Goal: Entertainment & Leisure: Consume media (video, audio)

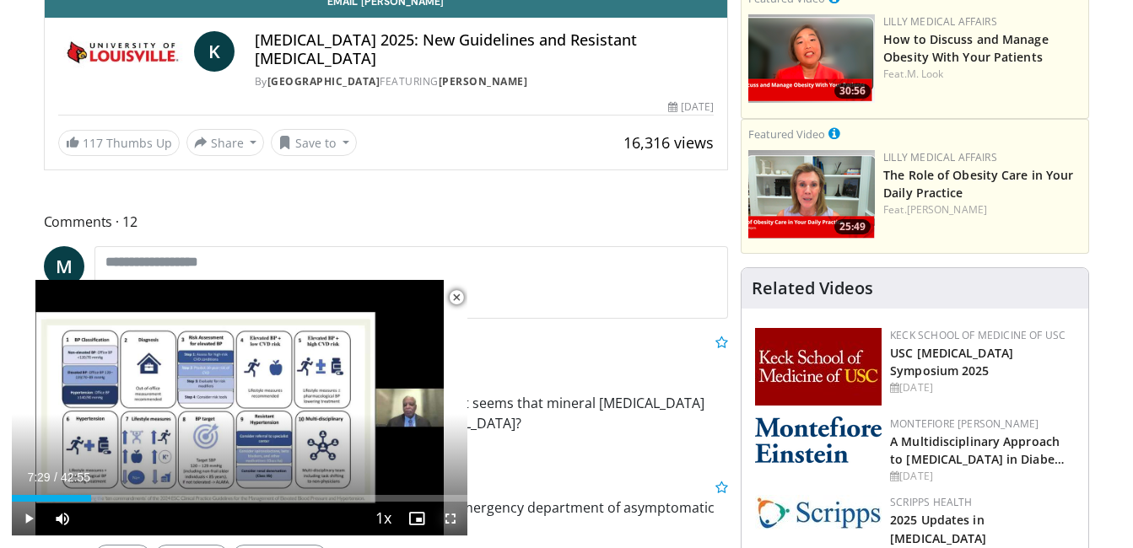
click at [451, 515] on span "Video Player" at bounding box center [451, 519] width 34 height 34
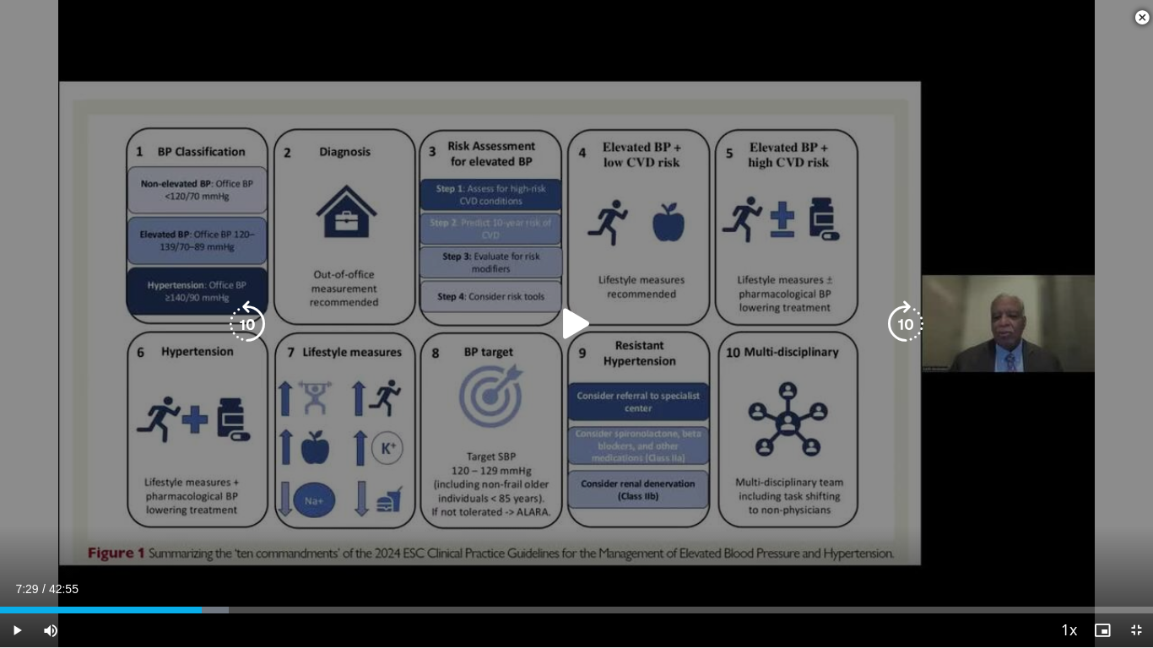
click at [572, 338] on icon "Video Player" at bounding box center [576, 323] width 47 height 47
click at [252, 316] on icon "Video Player" at bounding box center [247, 323] width 47 height 47
click at [252, 316] on div "10 seconds Tap to unmute" at bounding box center [576, 323] width 1153 height 647
click at [581, 325] on icon "Video Player" at bounding box center [576, 323] width 47 height 47
click at [250, 321] on icon "Video Player" at bounding box center [247, 323] width 47 height 47
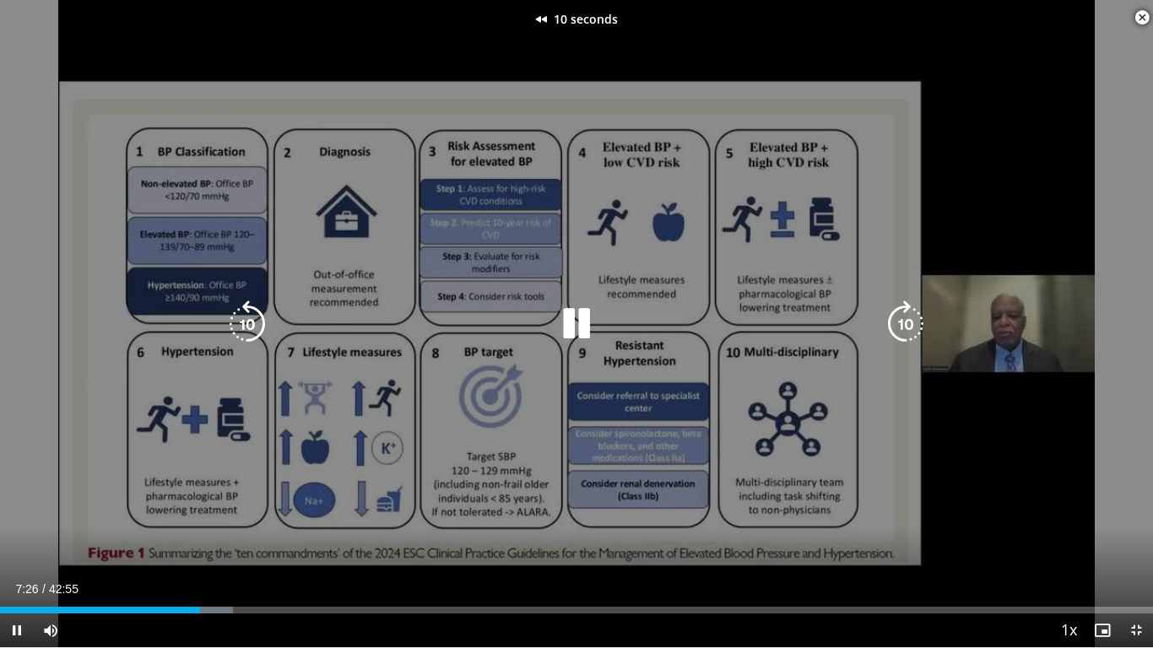
click at [250, 321] on icon "Video Player" at bounding box center [247, 323] width 47 height 47
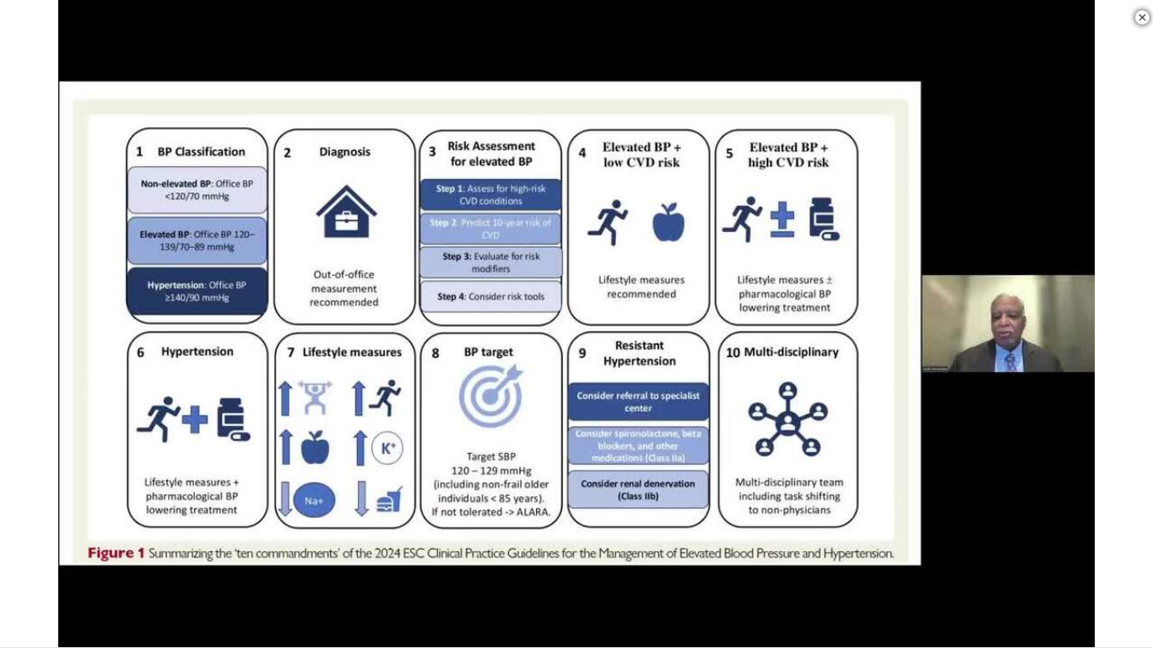
click at [261, 307] on icon "Video Player" at bounding box center [247, 323] width 47 height 47
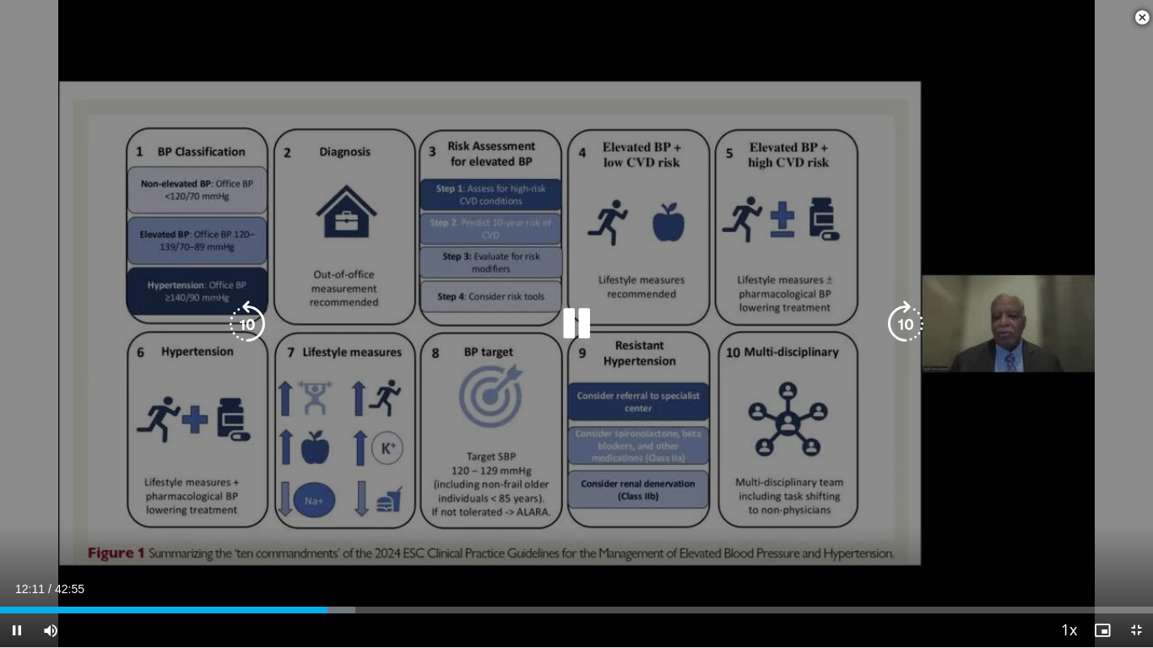
click at [345, 373] on div "10 seconds Tap to unmute" at bounding box center [576, 323] width 1153 height 647
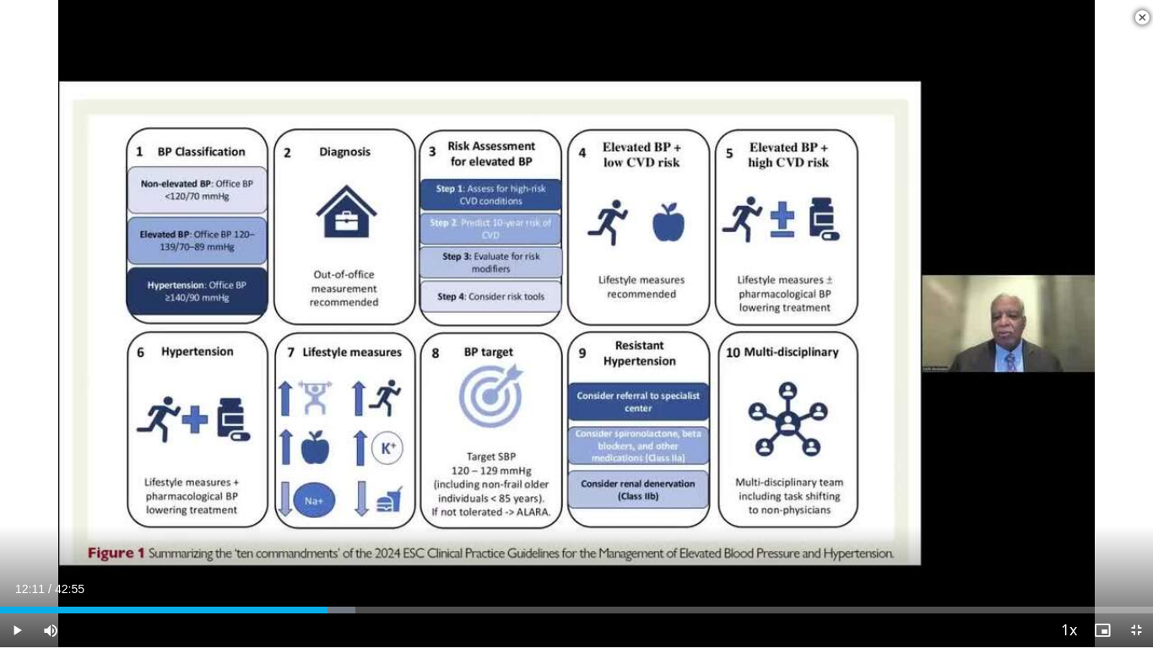
click at [605, 548] on video-js "**********" at bounding box center [576, 324] width 1153 height 648
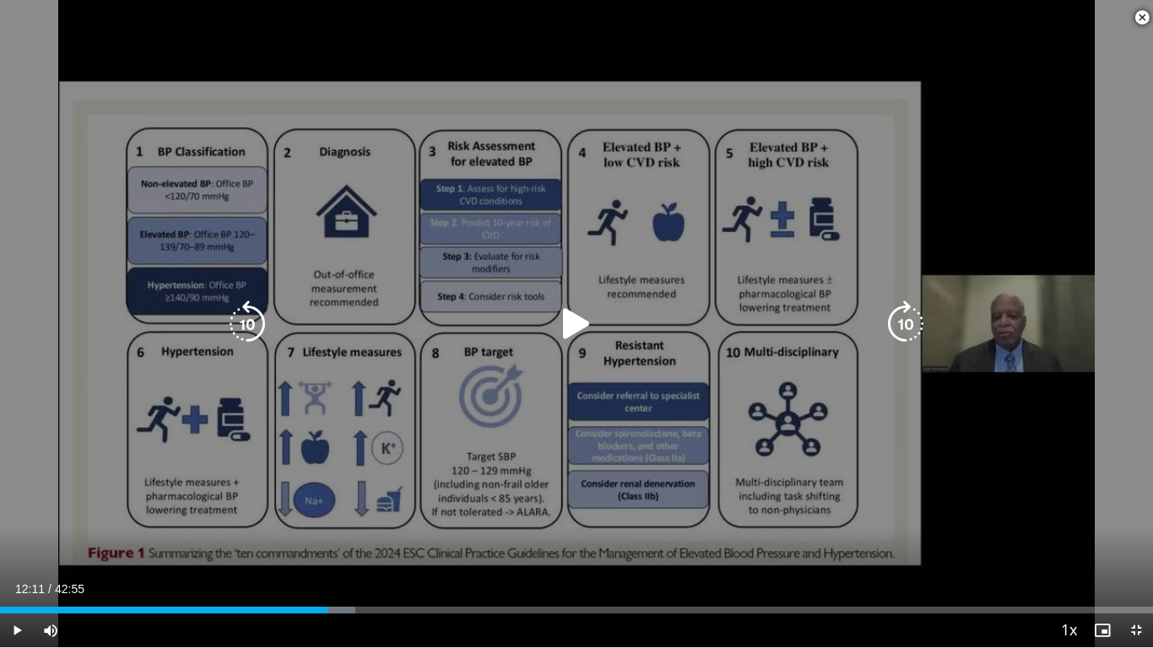
click at [650, 488] on div "10 seconds Tap to unmute" at bounding box center [576, 323] width 1153 height 647
click at [244, 316] on icon "Video Player" at bounding box center [247, 323] width 47 height 47
click at [245, 311] on icon "Video Player" at bounding box center [247, 323] width 47 height 47
click at [252, 318] on icon "Video Player" at bounding box center [247, 323] width 47 height 47
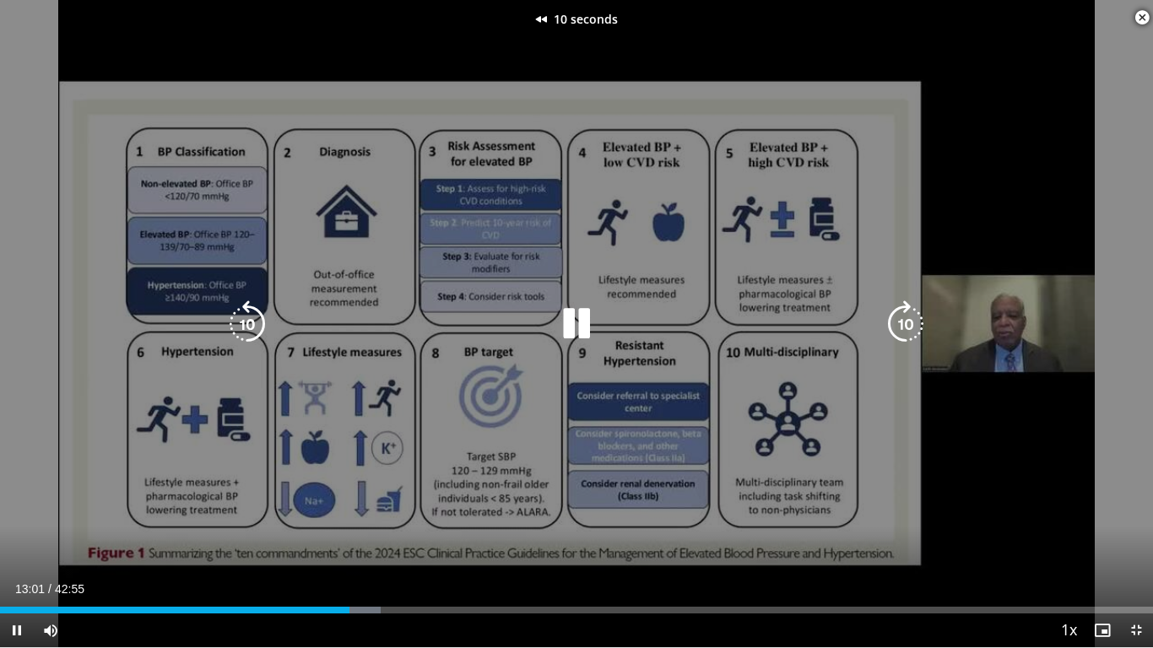
click at [252, 318] on icon "Video Player" at bounding box center [247, 323] width 47 height 47
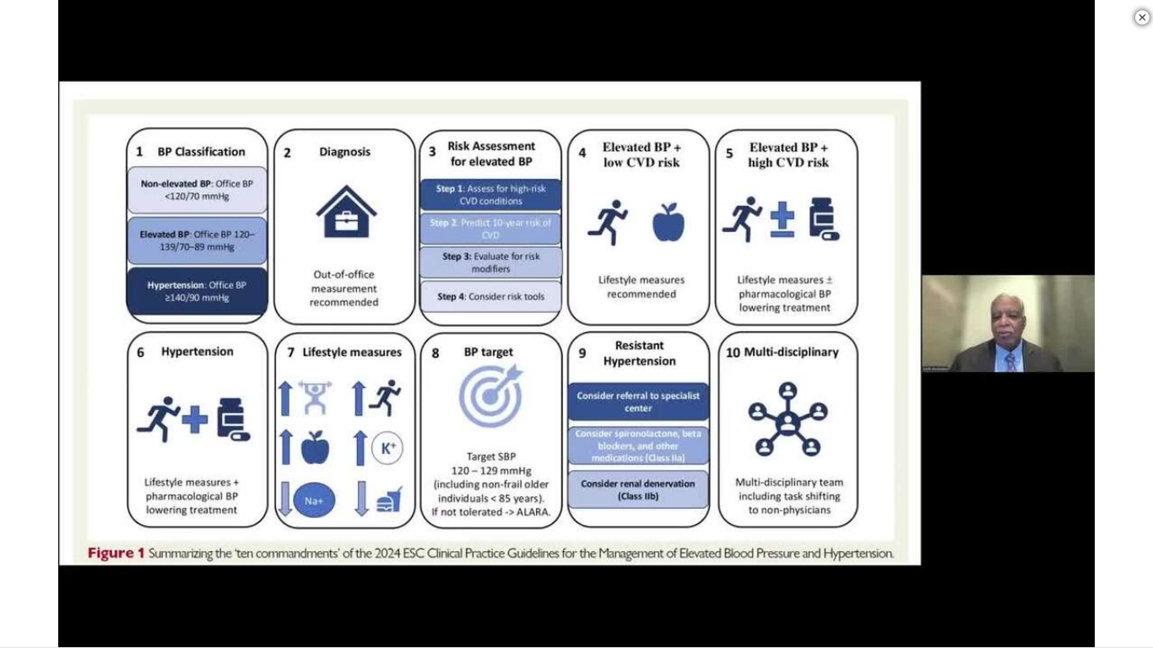
click at [583, 324] on div "30 seconds Tap to unmute" at bounding box center [576, 323] width 1153 height 647
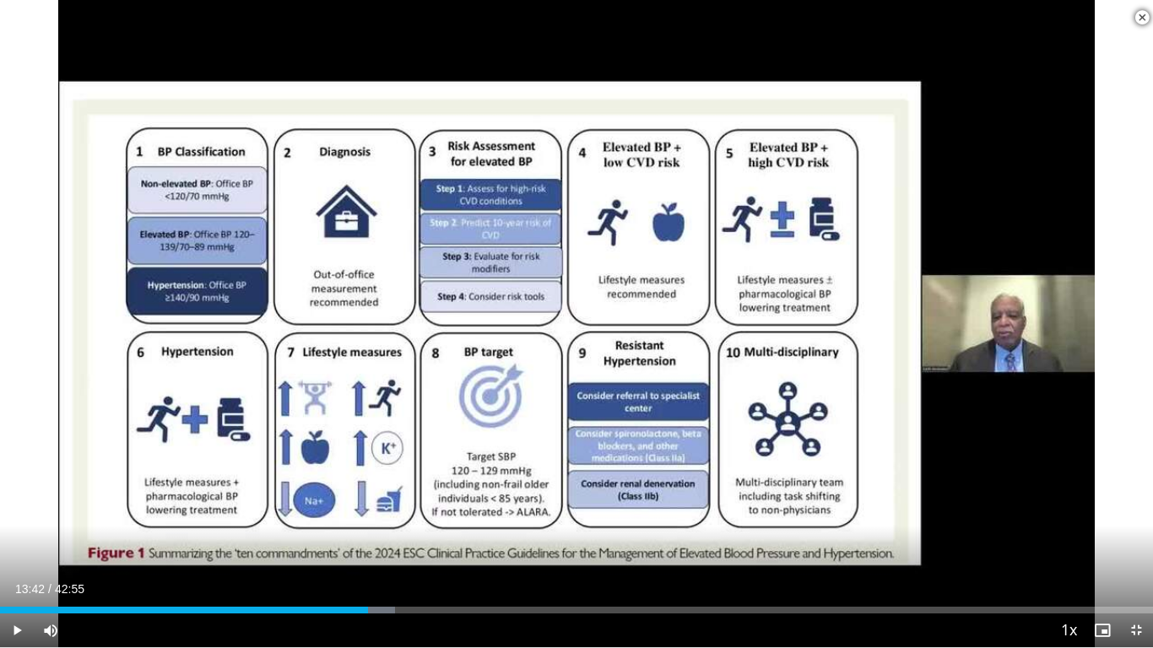
click at [583, 324] on div "30 seconds Tap to unmute" at bounding box center [576, 323] width 1153 height 647
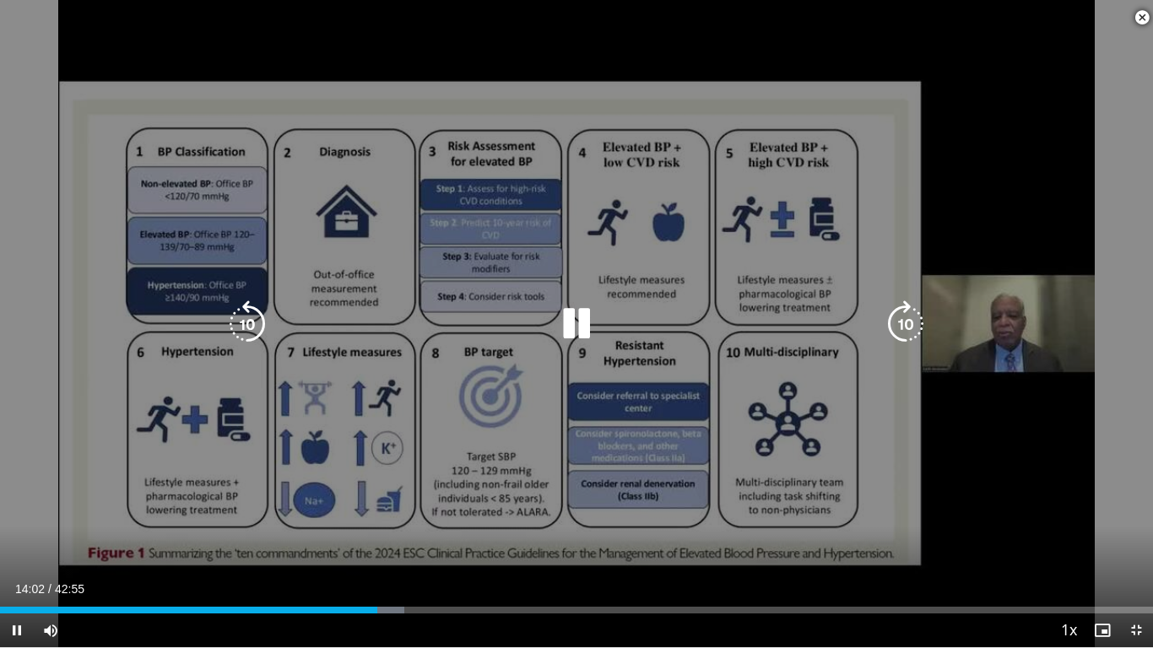
click at [429, 447] on div "30 seconds Tap to unmute" at bounding box center [576, 323] width 1153 height 647
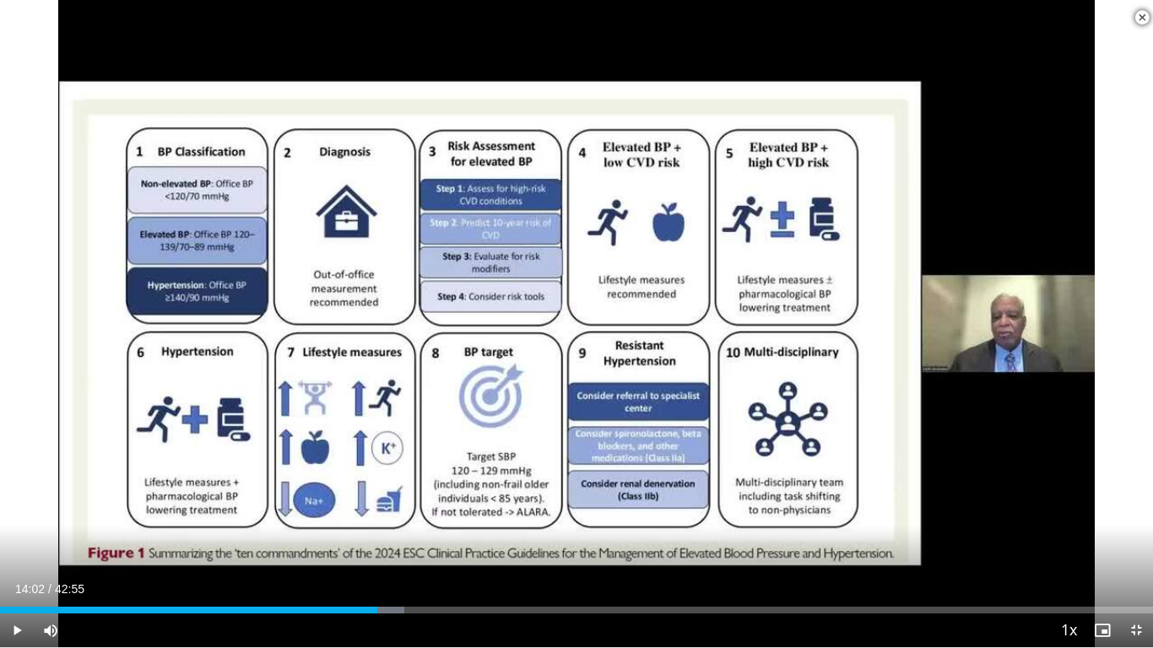
click at [429, 447] on div "30 seconds Tap to unmute" at bounding box center [576, 323] width 1153 height 647
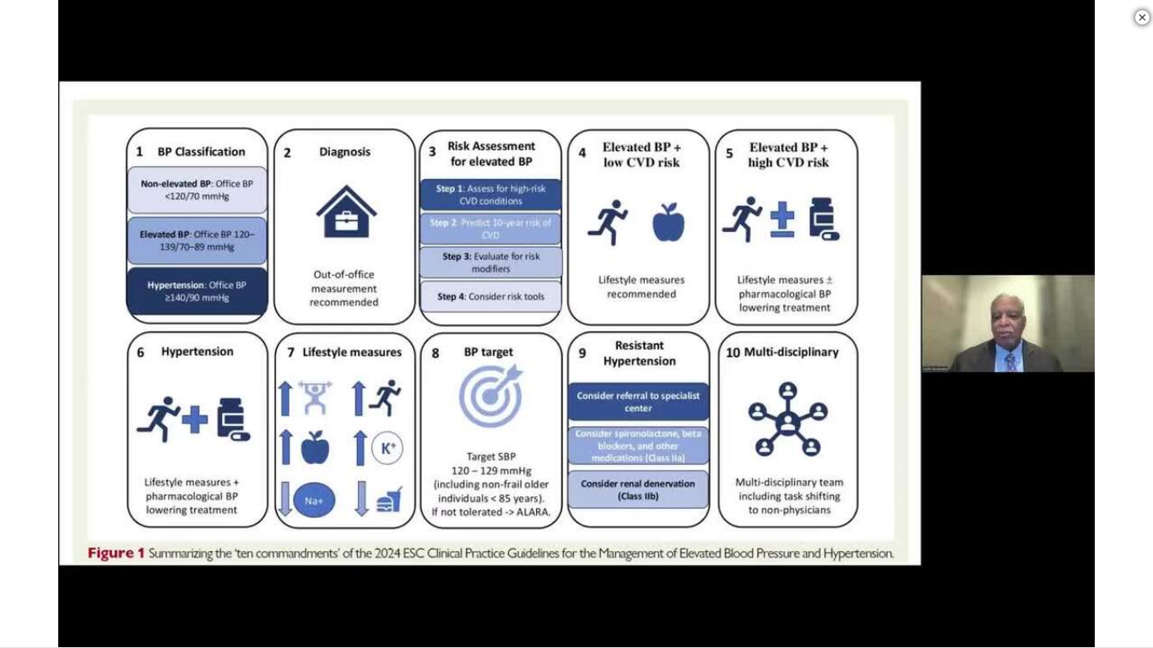
click at [429, 447] on div "30 seconds Tap to unmute" at bounding box center [576, 323] width 1153 height 647
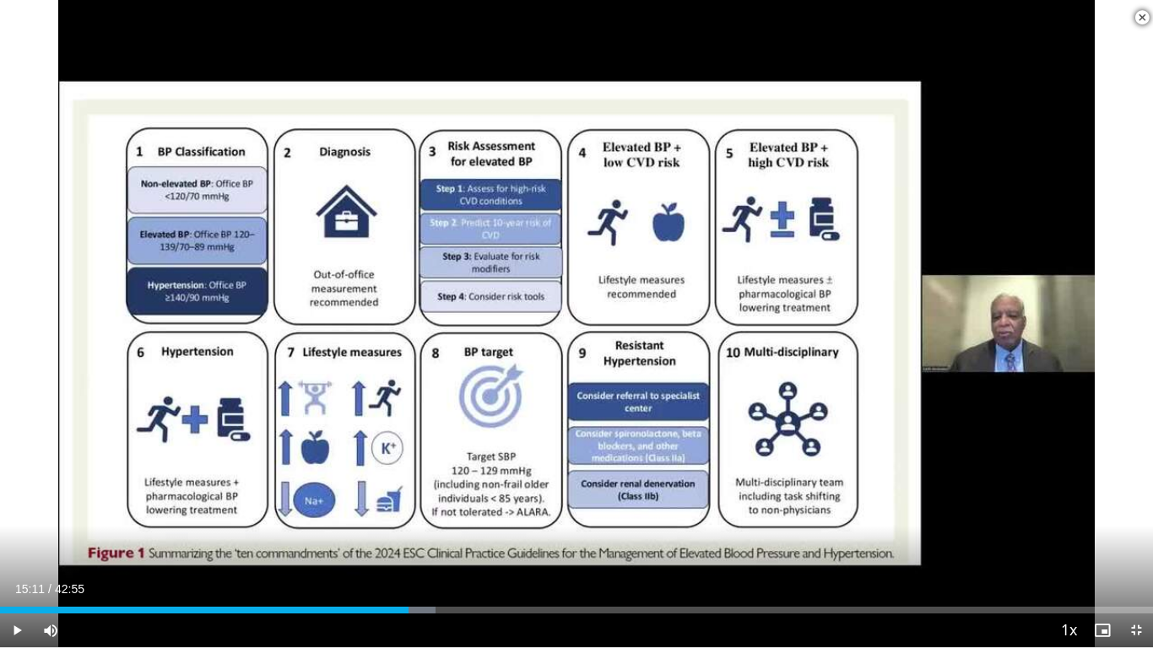
click at [421, 548] on div "Current Time 15:11 / Duration 42:55 Play Skip Backward Skip Forward Mute Loaded…" at bounding box center [576, 630] width 1153 height 34
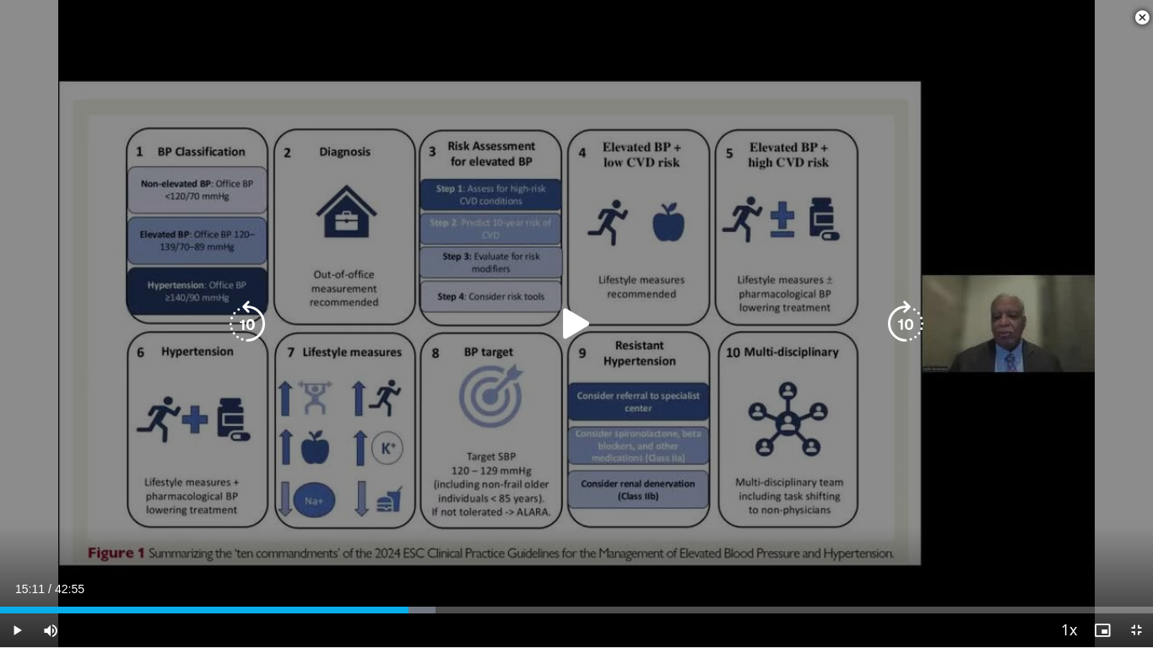
click at [502, 450] on div "30 seconds Tap to unmute" at bounding box center [576, 323] width 1153 height 647
click at [627, 530] on div "30 seconds Tap to unmute" at bounding box center [576, 323] width 1153 height 647
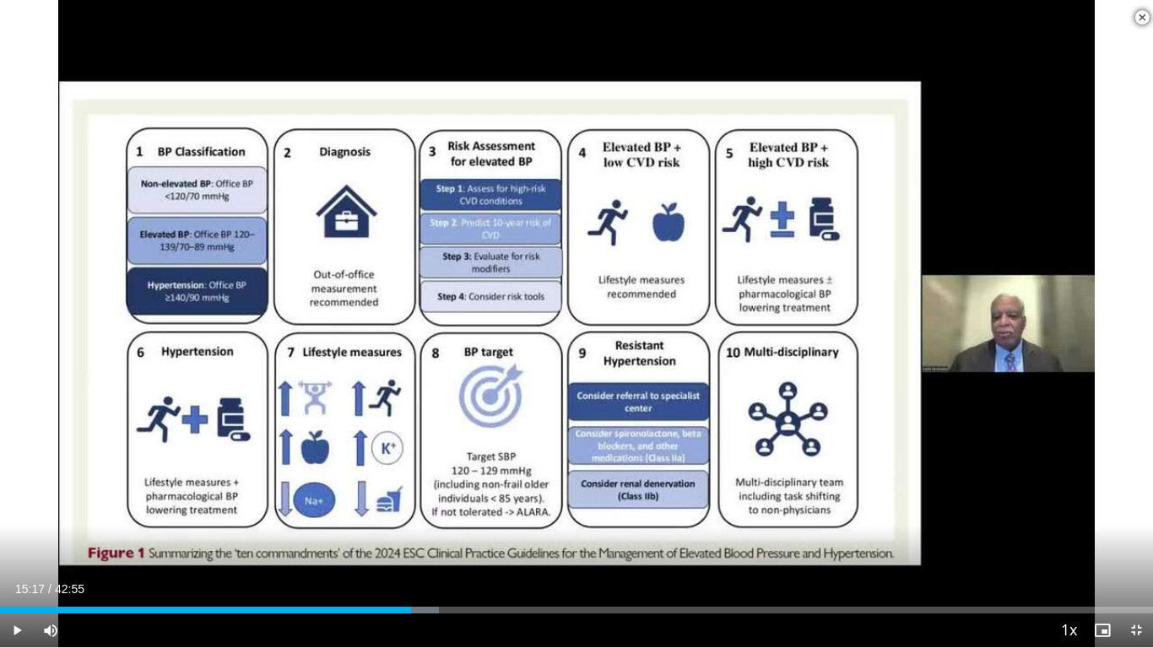
click at [627, 530] on div "30 seconds Tap to unmute" at bounding box center [576, 323] width 1153 height 647
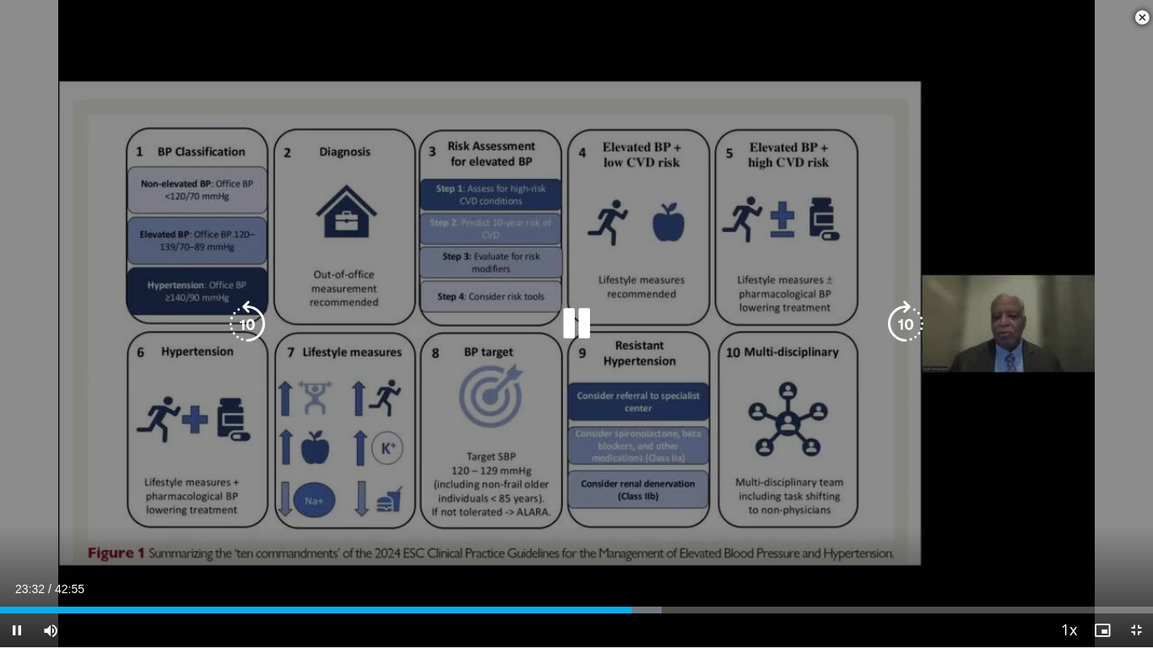
click at [257, 312] on icon "Video Player" at bounding box center [247, 323] width 47 height 47
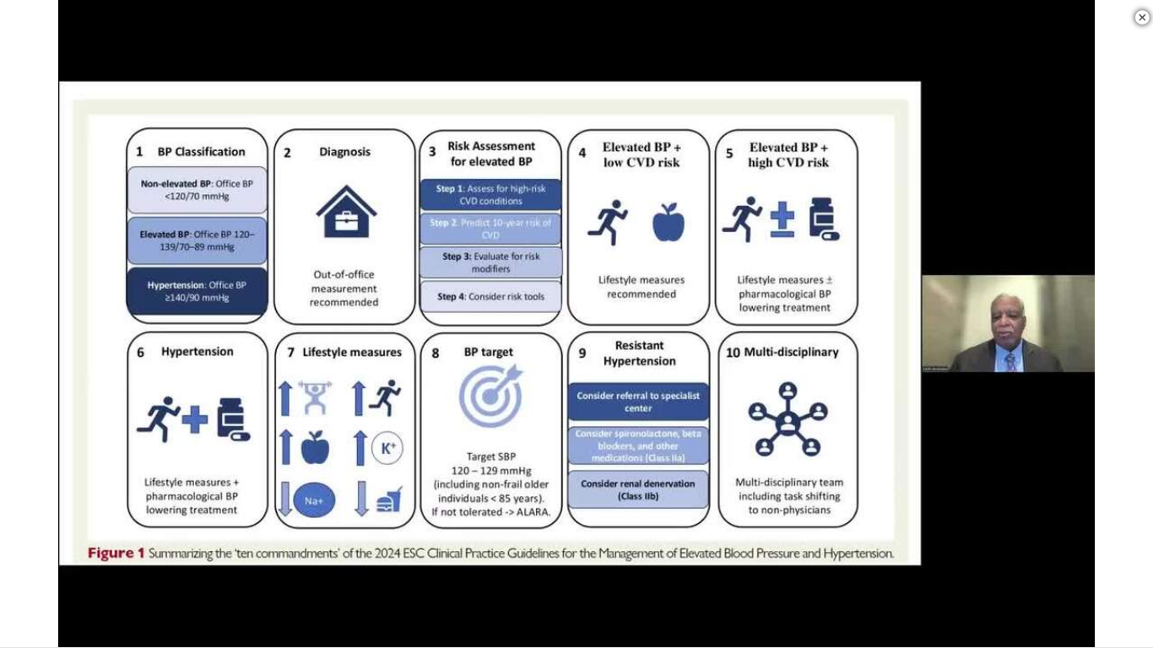
click at [437, 320] on div "40 seconds Tap to unmute" at bounding box center [576, 323] width 1153 height 647
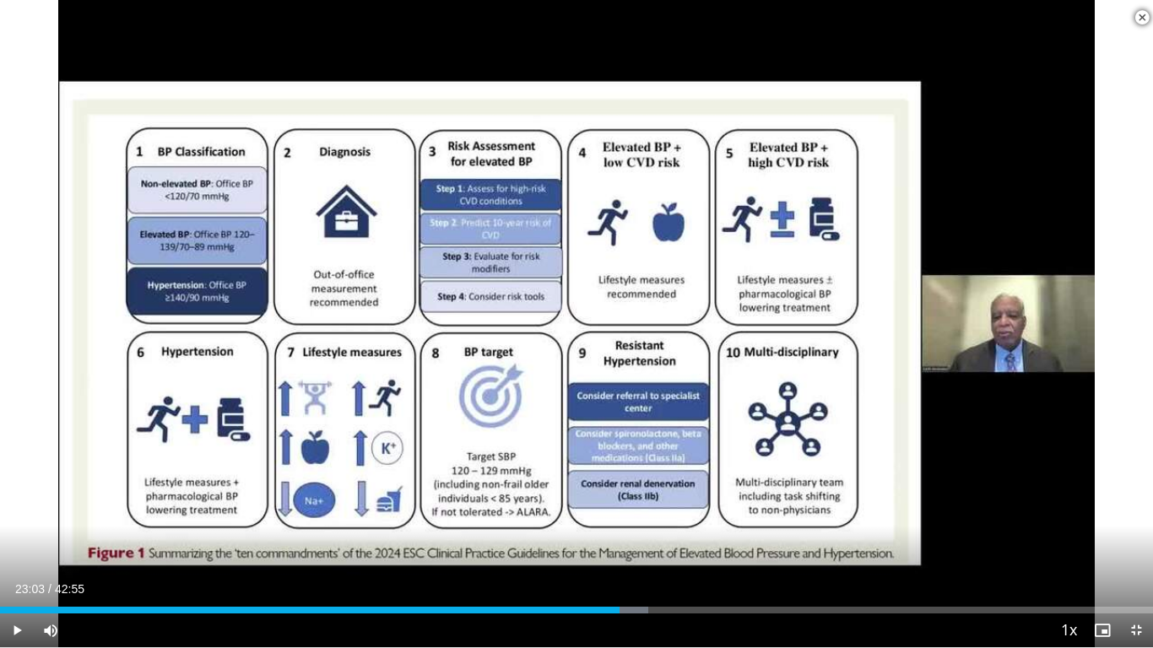
click at [437, 320] on div "40 seconds Tap to unmute" at bounding box center [576, 323] width 1153 height 647
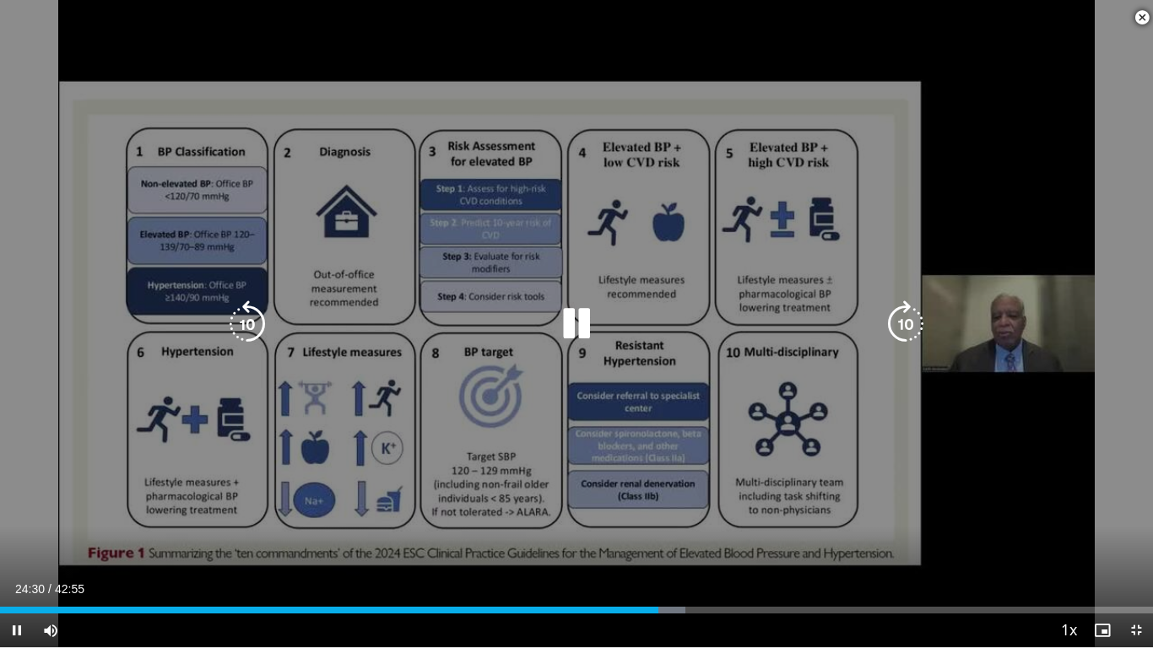
click at [247, 323] on icon "Video Player" at bounding box center [247, 323] width 47 height 47
click at [255, 328] on icon "Video Player" at bounding box center [247, 323] width 47 height 47
click at [237, 319] on icon "Video Player" at bounding box center [247, 323] width 47 height 47
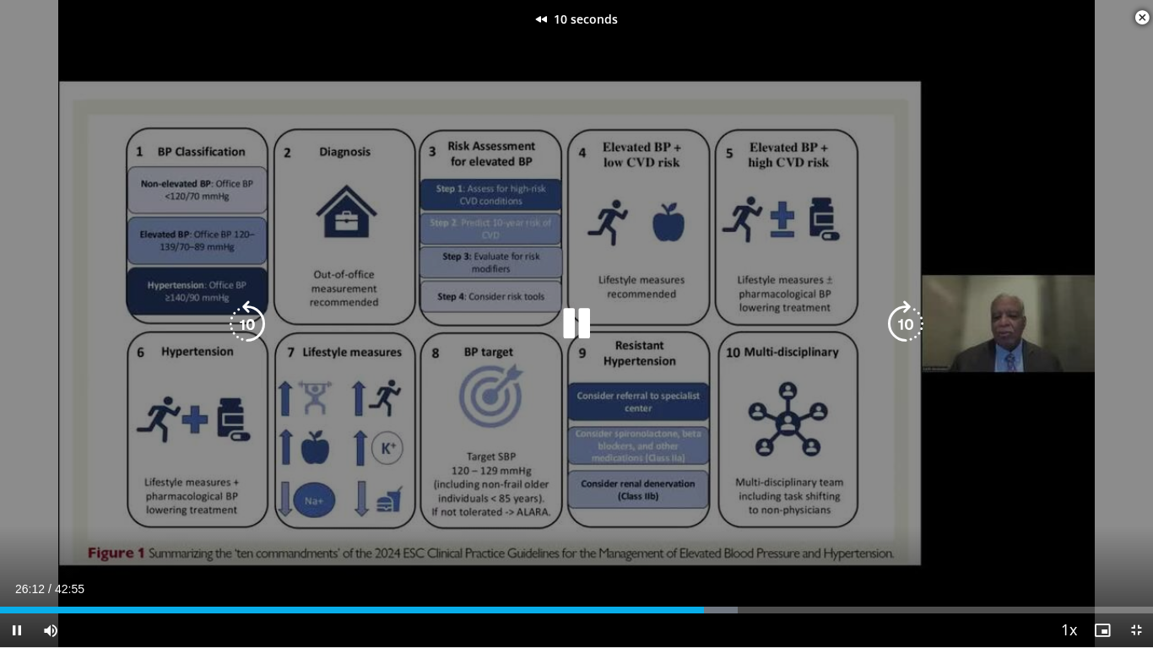
click at [237, 319] on icon "Video Player" at bounding box center [247, 323] width 47 height 47
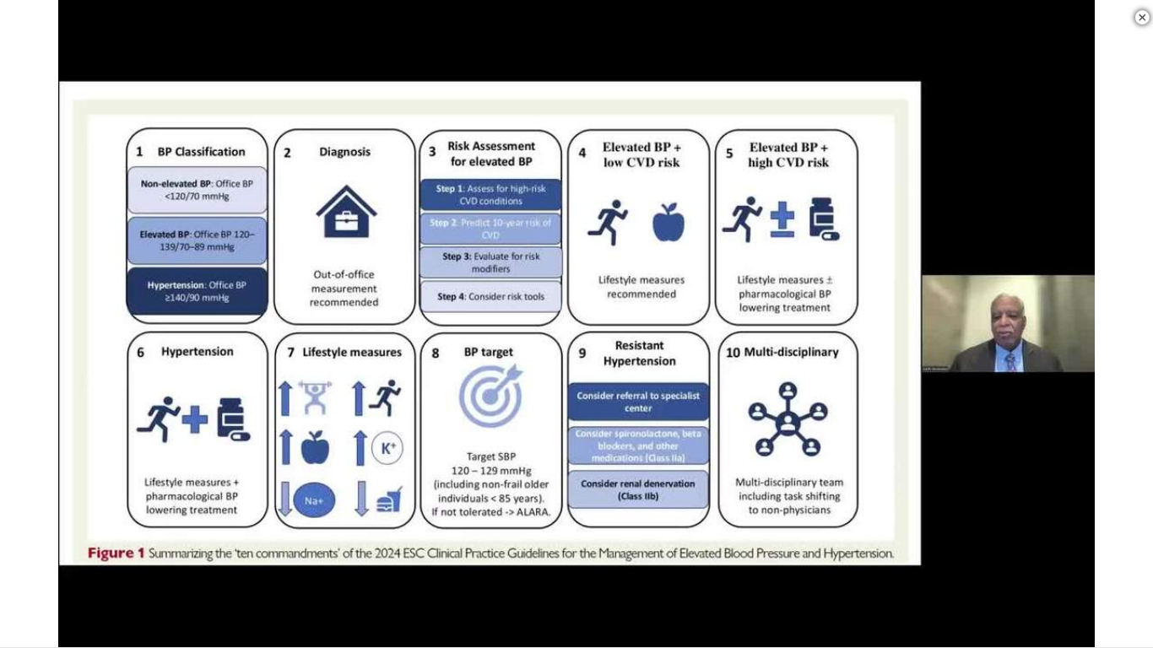
click at [237, 319] on div "20 seconds Tap to unmute" at bounding box center [576, 323] width 1153 height 647
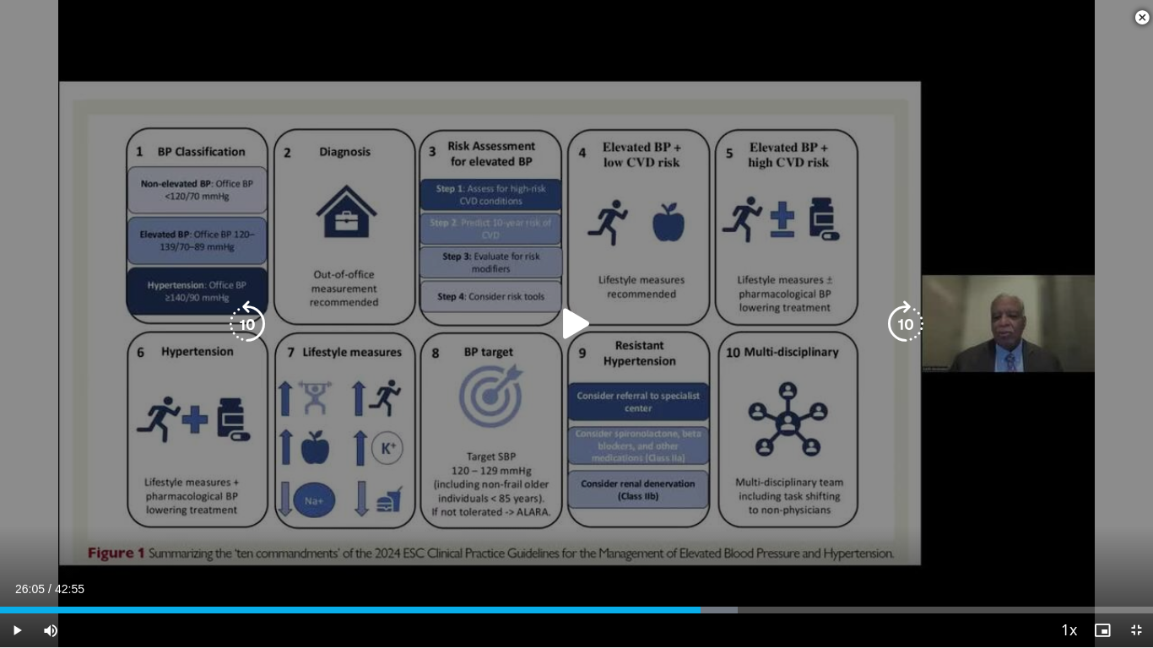
click at [254, 326] on icon "Video Player" at bounding box center [247, 323] width 47 height 47
click at [262, 364] on div "10 seconds Tap to unmute" at bounding box center [576, 323] width 1153 height 647
click at [249, 326] on icon "Video Player" at bounding box center [247, 323] width 47 height 47
click at [248, 323] on icon "Video Player" at bounding box center [247, 323] width 47 height 47
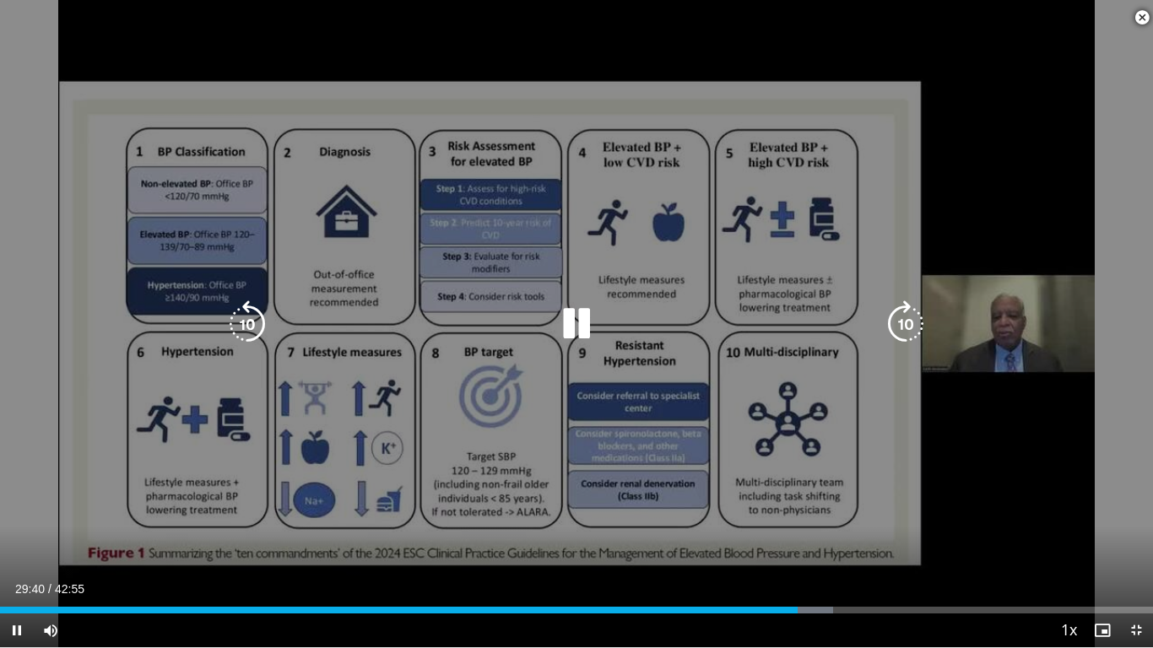
click at [586, 312] on icon "Video Player" at bounding box center [576, 323] width 47 height 47
click at [585, 495] on div "20 seconds Tap to unmute" at bounding box center [576, 323] width 1153 height 647
click at [241, 333] on icon "Video Player" at bounding box center [247, 323] width 47 height 47
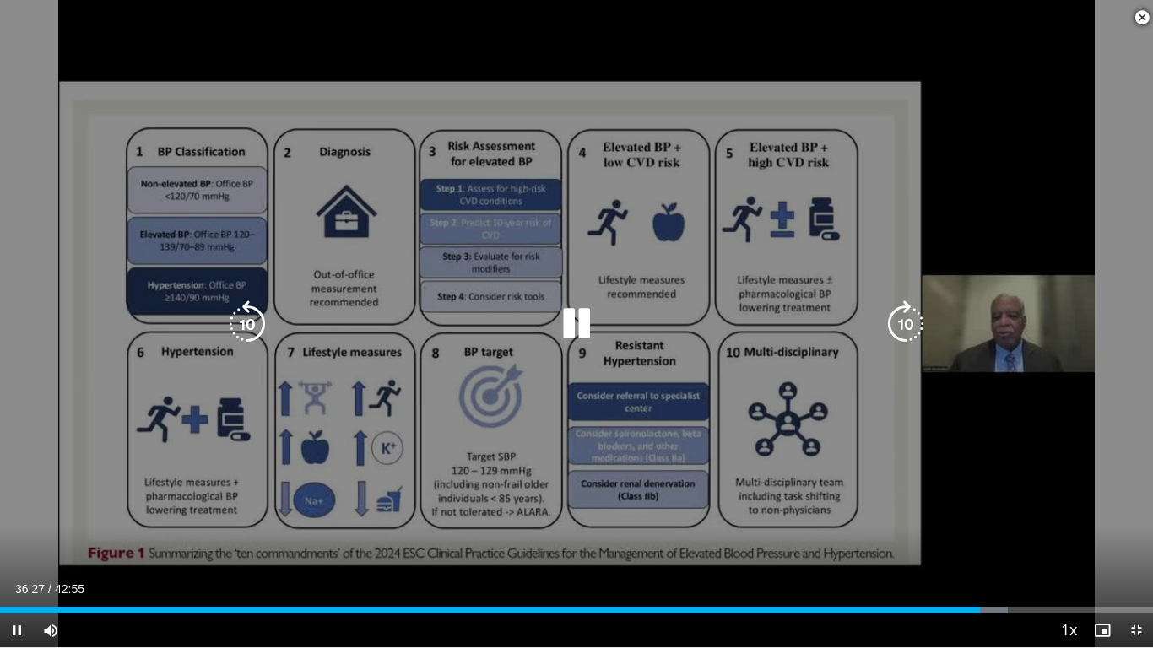
click at [240, 326] on icon "Video Player" at bounding box center [247, 323] width 47 height 47
click at [287, 221] on div "20 seconds Tap to unmute" at bounding box center [576, 323] width 1153 height 647
drag, startPoint x: 328, startPoint y: 635, endPoint x: 398, endPoint y: 539, distance: 118.3
click at [398, 539] on video-js "**********" at bounding box center [576, 324] width 1153 height 648
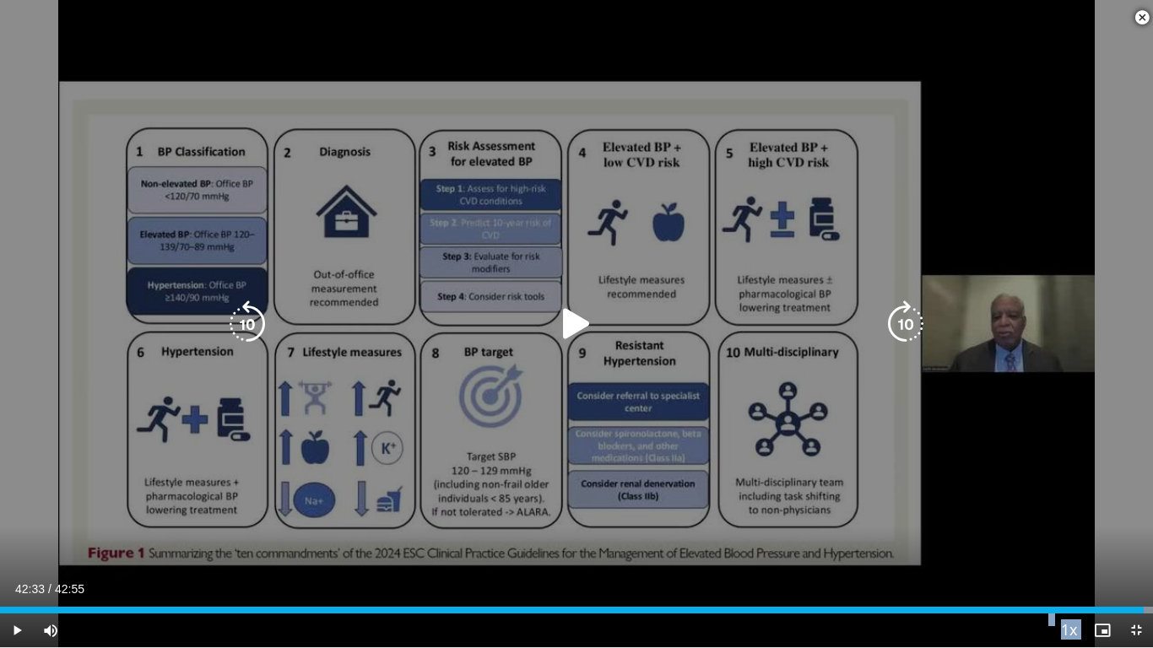
click at [398, 539] on div "20 seconds Tap to unmute" at bounding box center [576, 323] width 1153 height 647
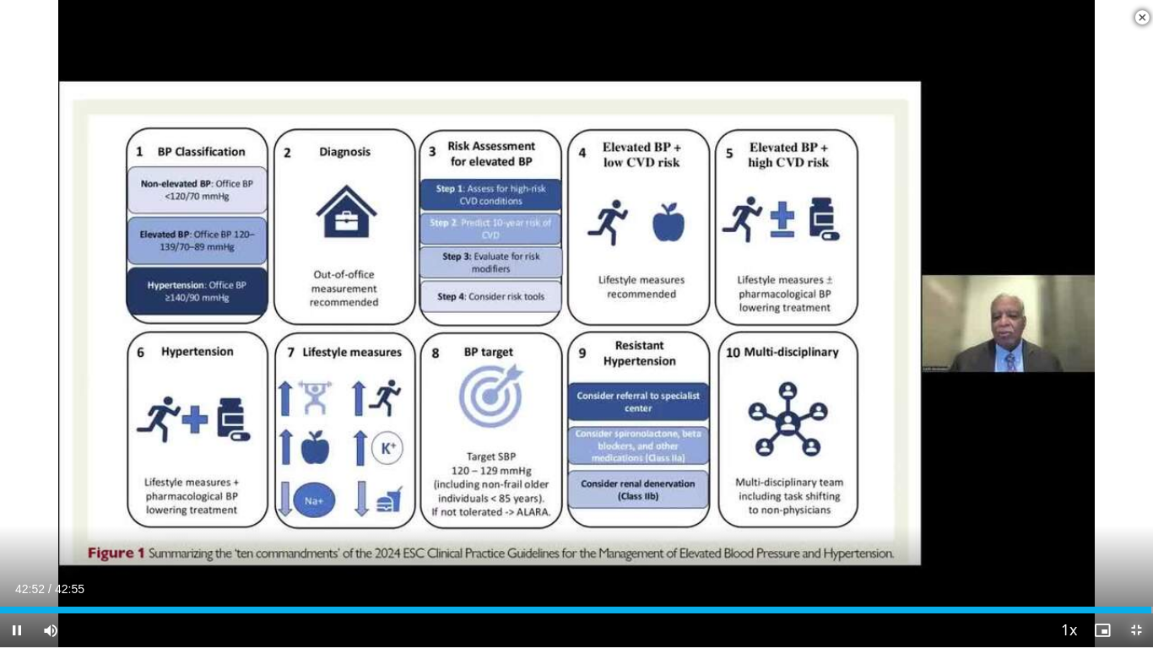
click at [1132, 548] on span "Video Player" at bounding box center [1136, 630] width 34 height 34
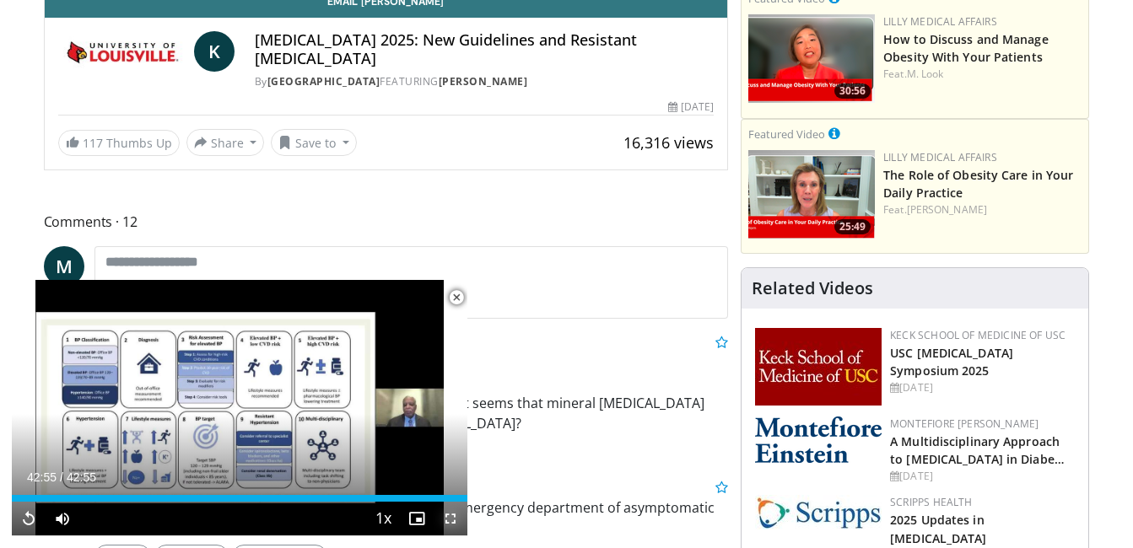
click at [453, 518] on span "Video Player" at bounding box center [451, 519] width 34 height 34
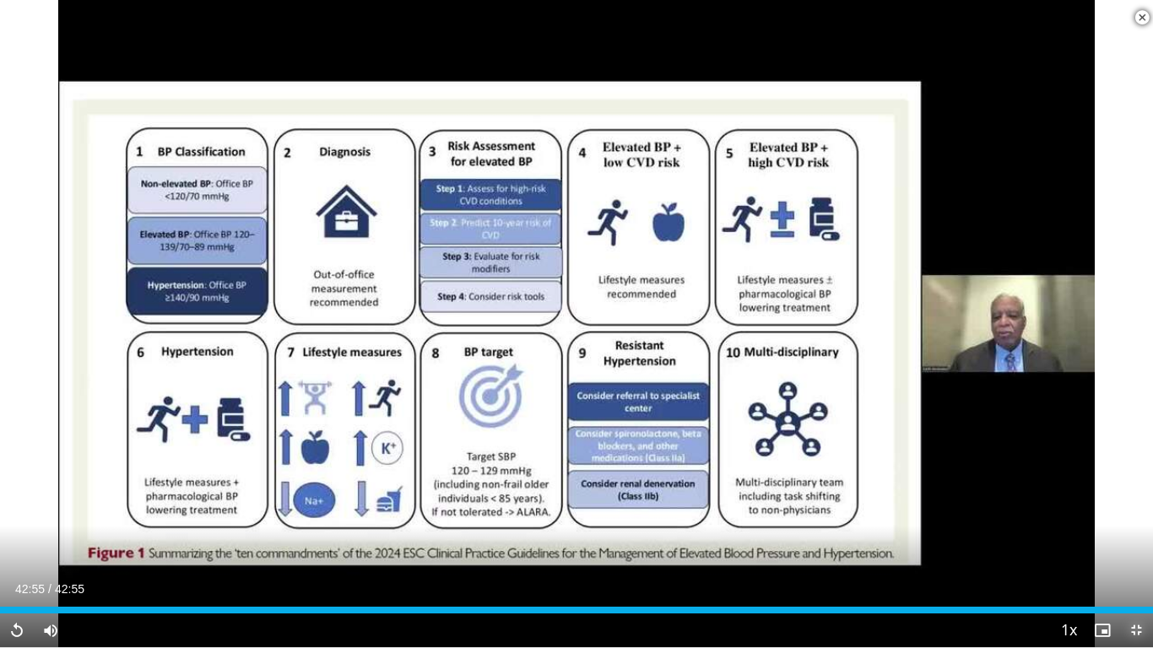
click at [1132, 548] on span "Video Player" at bounding box center [1136, 630] width 34 height 34
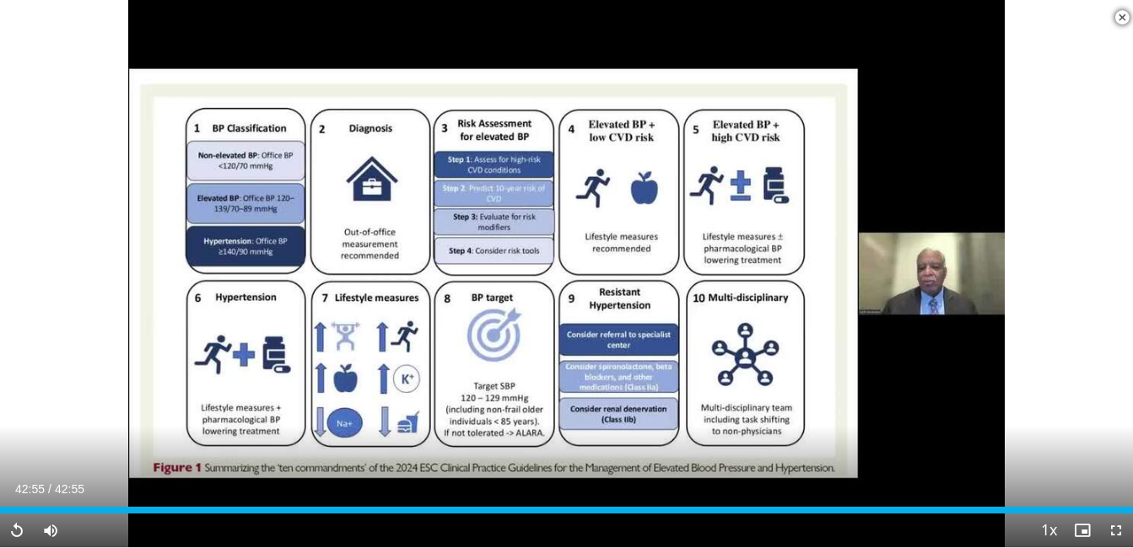
scroll to position [287, 0]
